Goal: Find specific page/section: Find specific page/section

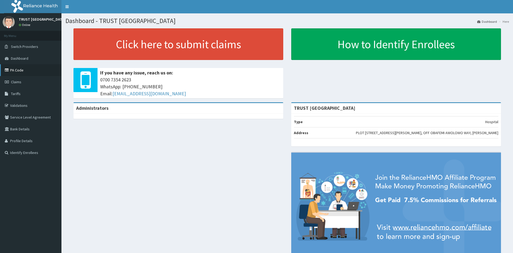
click at [33, 70] on link "PA Code" at bounding box center [30, 70] width 61 height 12
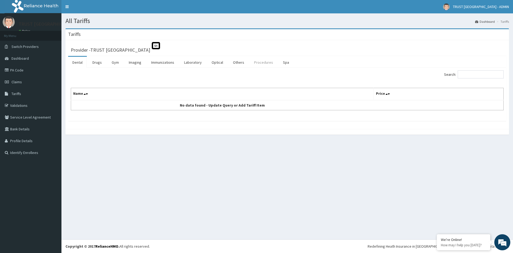
click at [261, 64] on link "Procedures" at bounding box center [264, 62] width 28 height 11
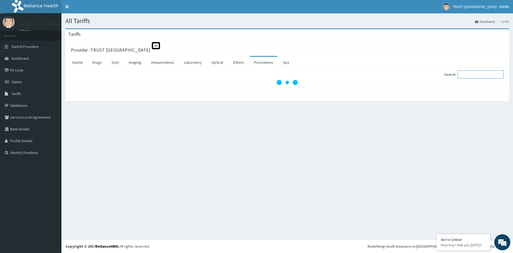
click at [476, 73] on input "Search:" at bounding box center [481, 74] width 46 height 8
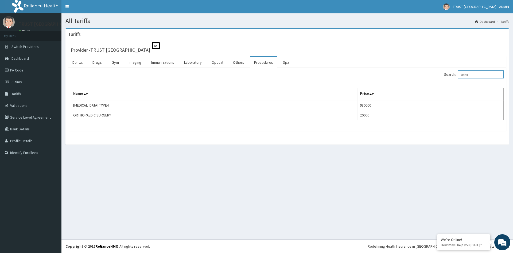
type input "ortho"
click at [15, 70] on link "PA Code" at bounding box center [30, 70] width 61 height 12
